Goal: Information Seeking & Learning: Learn about a topic

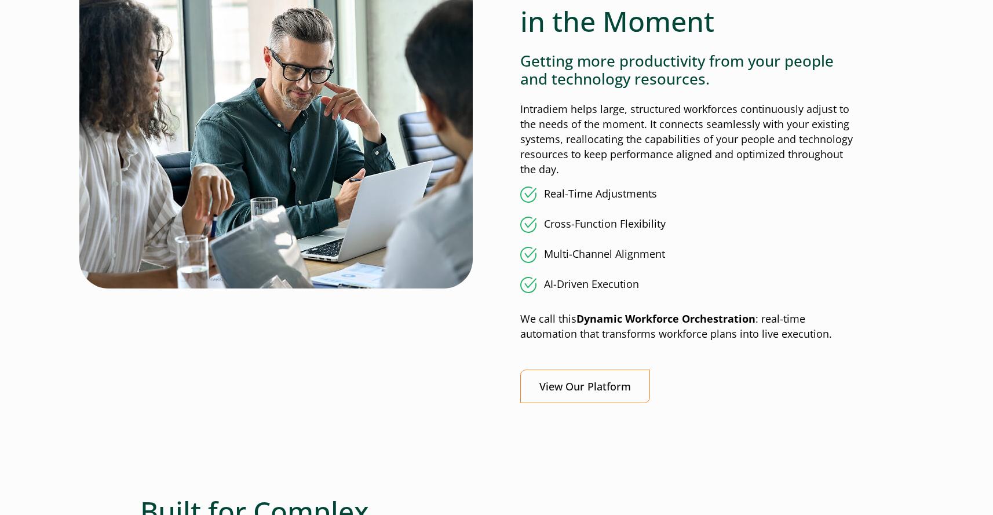
scroll to position [963, 0]
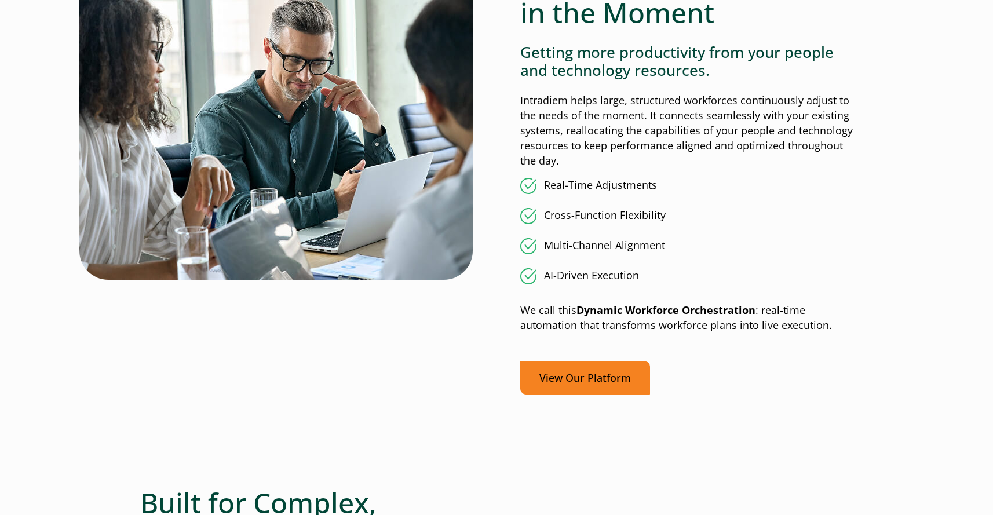
click at [596, 361] on link "View Our Platform" at bounding box center [585, 378] width 130 height 34
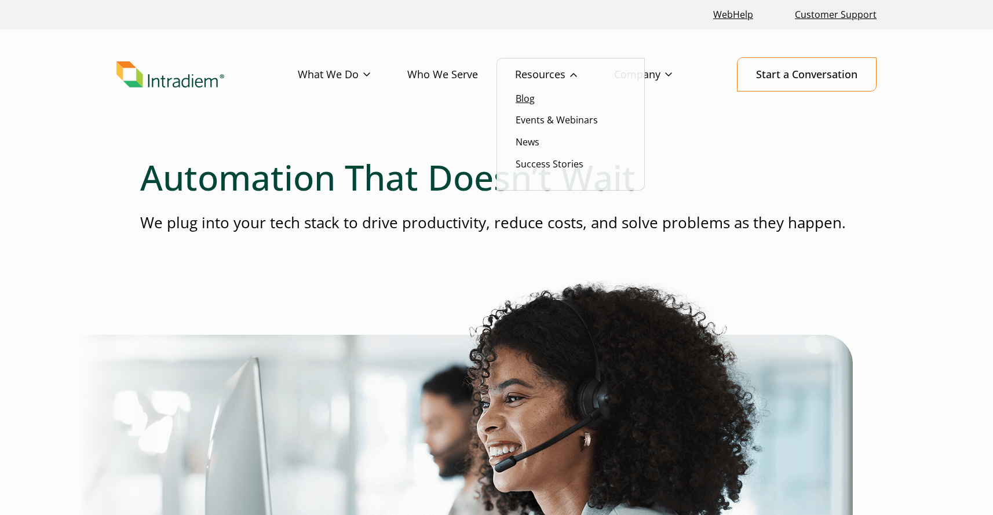
click at [532, 97] on link "Blog" at bounding box center [525, 98] width 19 height 13
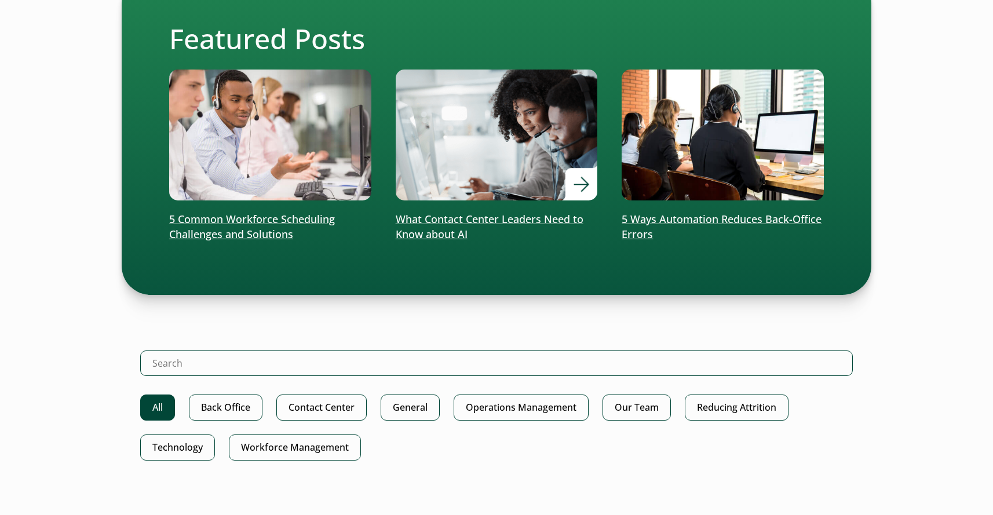
scroll to position [363, 0]
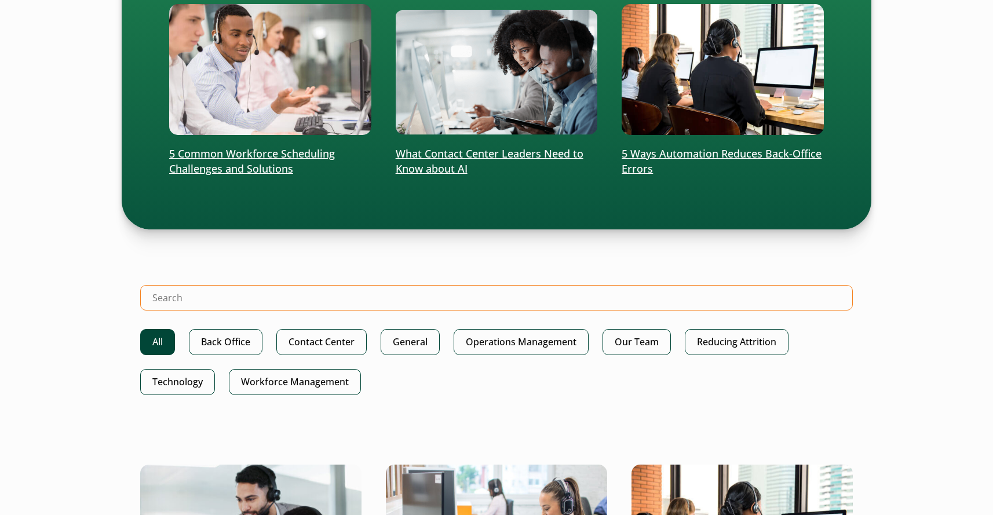
click at [353, 288] on input "Search Intradiem" at bounding box center [496, 297] width 713 height 25
type input "dynamic"
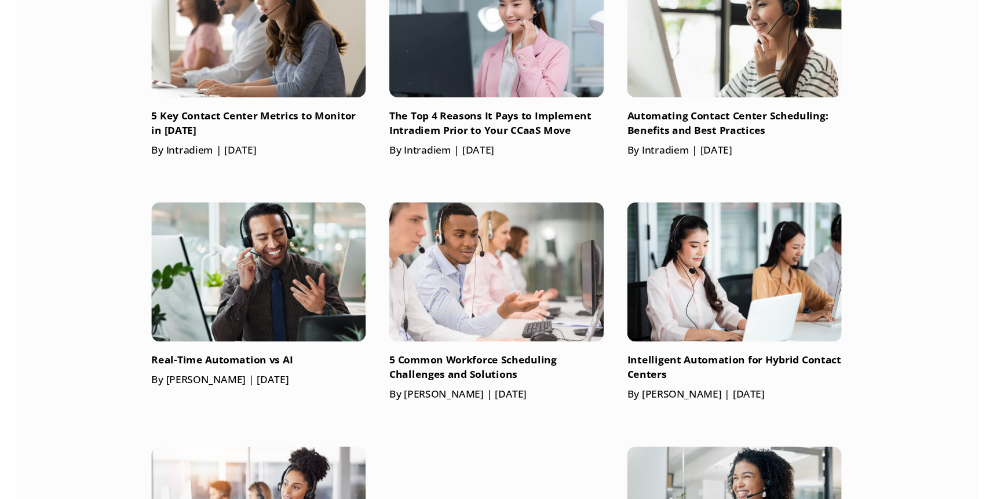
scroll to position [764, 0]
